Goal: Task Accomplishment & Management: Manage account settings

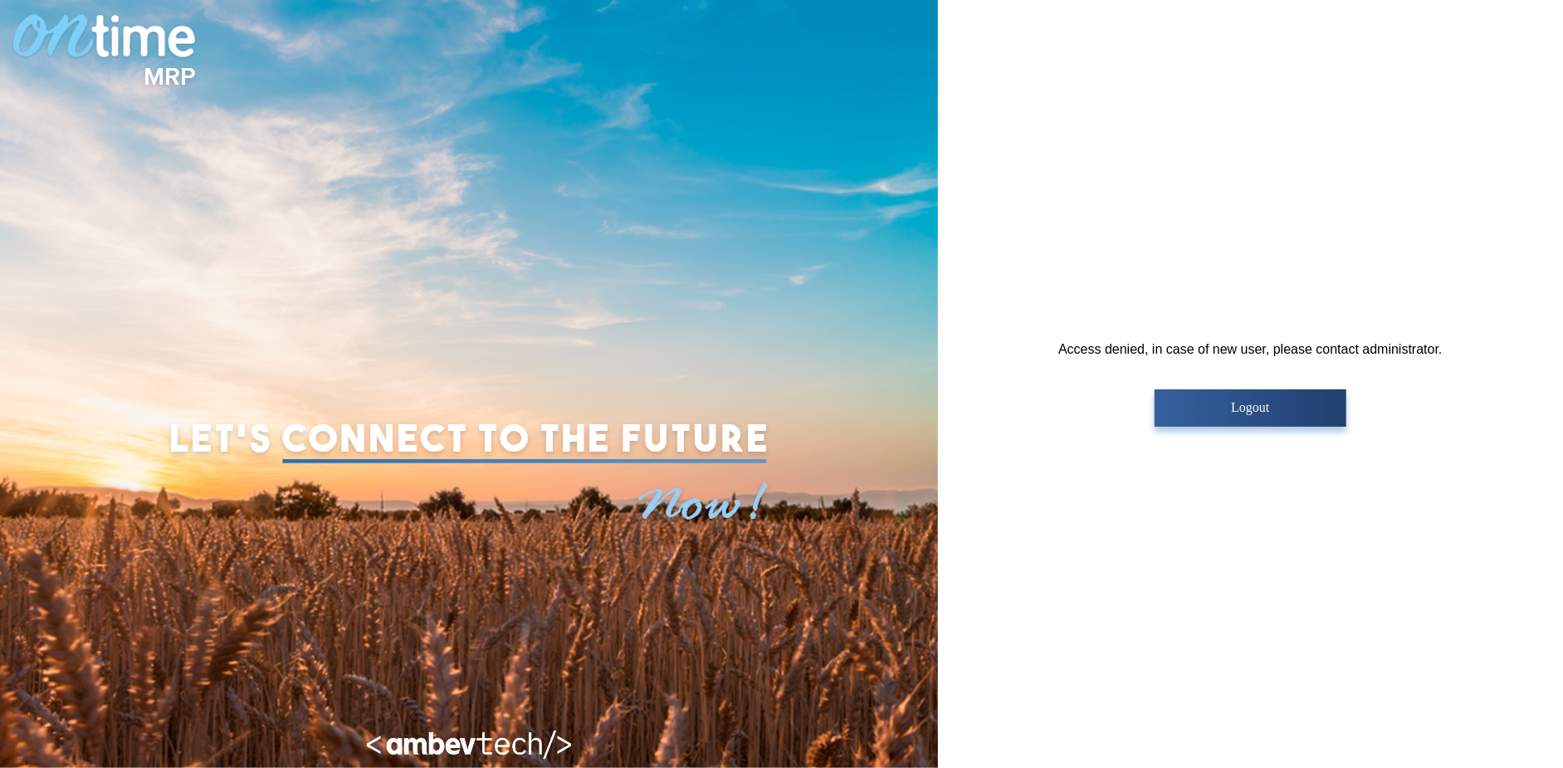
click at [1260, 407] on p "Logout" at bounding box center [1250, 407] width 182 height 15
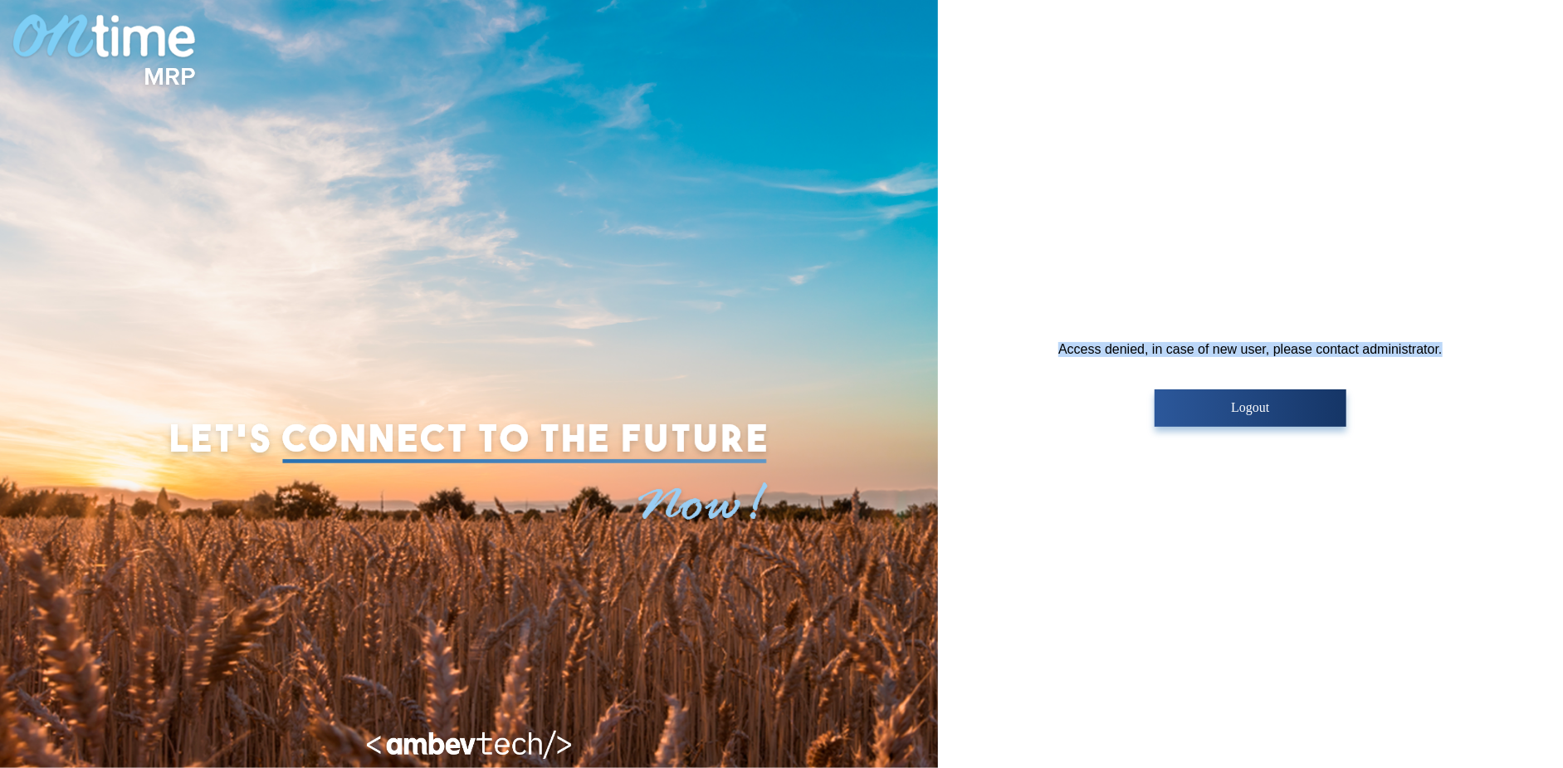
drag, startPoint x: 1059, startPoint y: 347, endPoint x: 1452, endPoint y: 349, distance: 393.3
click at [1452, 349] on div "Access denied, in case of new user, please contact administrator. Logout" at bounding box center [1250, 384] width 625 height 768
copy div "Access denied, in case of new user, please contact administrator."
click at [1287, 408] on p "Logout" at bounding box center [1250, 407] width 182 height 15
